Goal: Check status

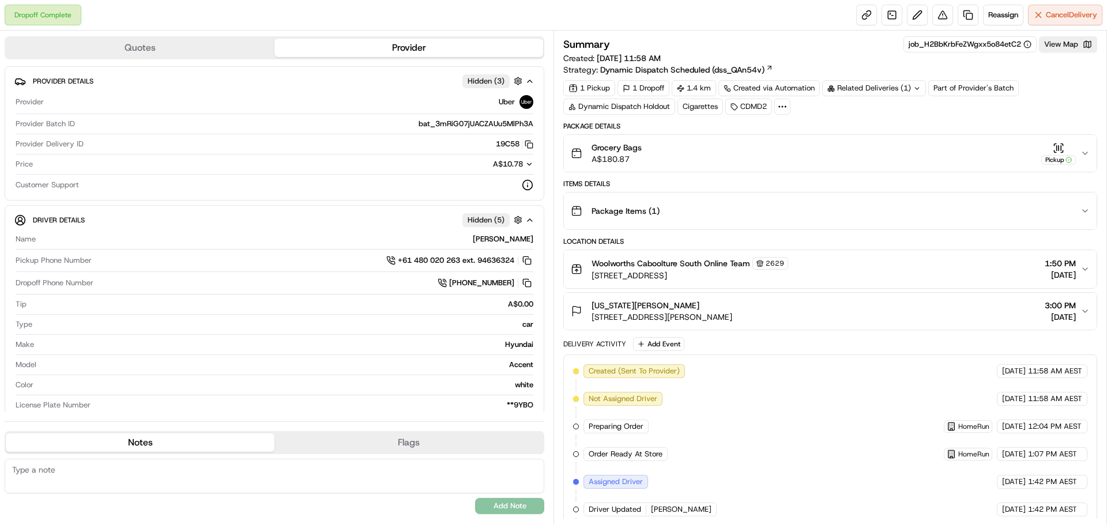
click at [1068, 158] on icon "button" at bounding box center [1069, 160] width 6 height 6
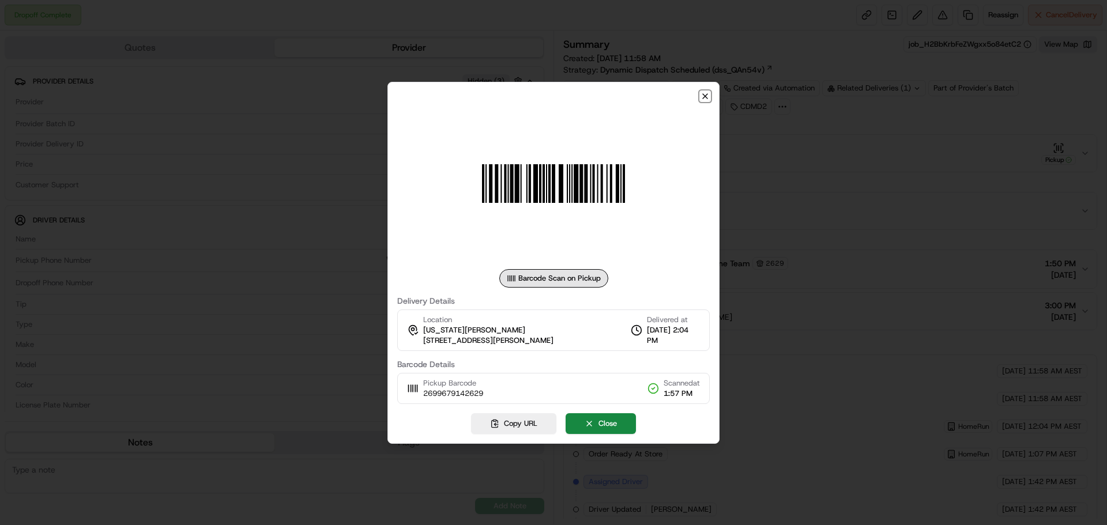
click at [703, 95] on icon "button" at bounding box center [705, 96] width 9 height 9
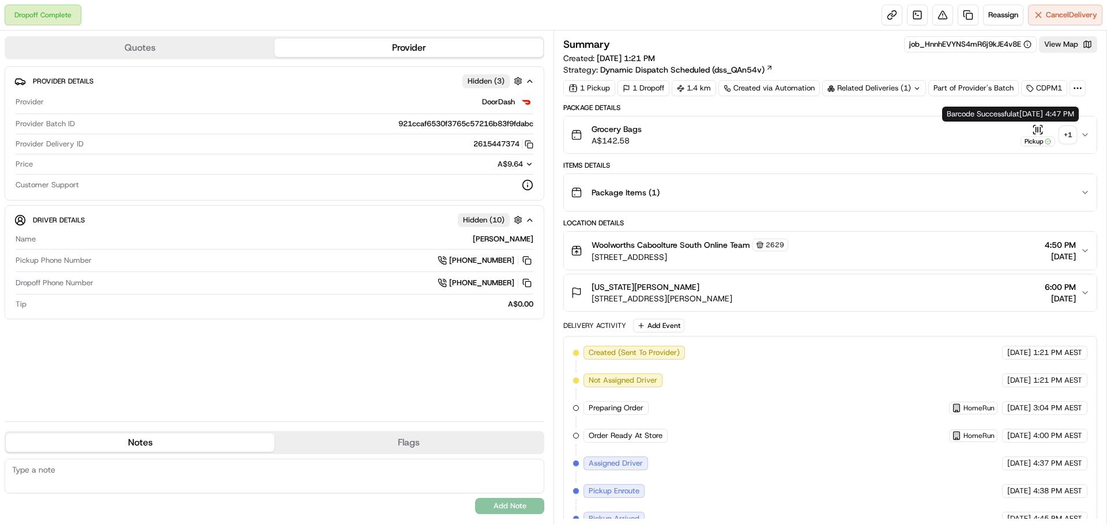
click at [1033, 135] on div "Pickup" at bounding box center [1038, 135] width 35 height 22
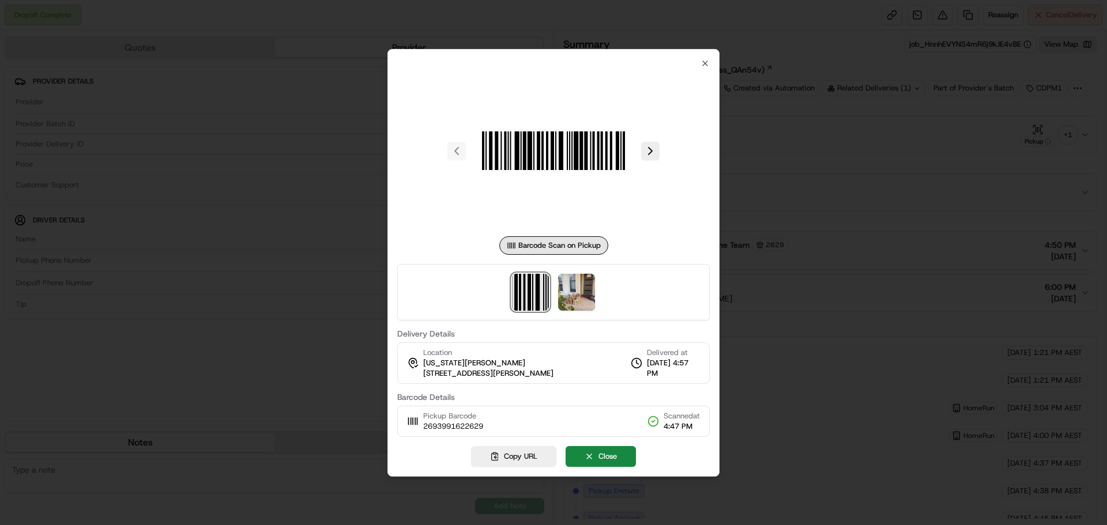
click at [542, 274] on img at bounding box center [530, 292] width 37 height 37
click at [586, 285] on img at bounding box center [576, 292] width 37 height 37
